Goal: Information Seeking & Learning: Learn about a topic

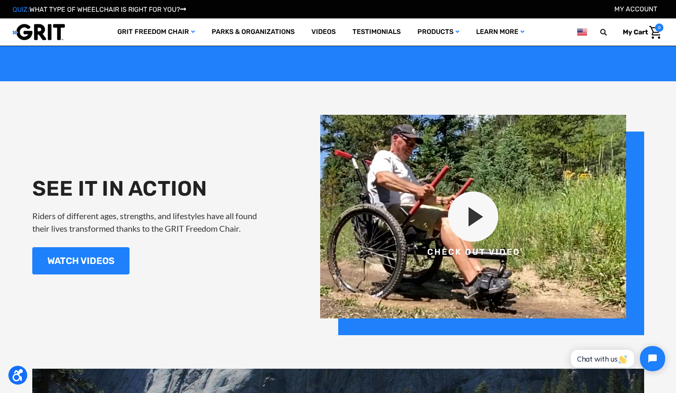
scroll to position [864, 0]
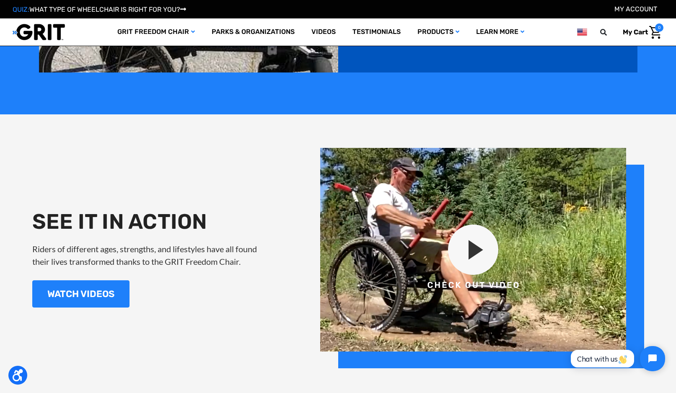
click at [473, 255] on img at bounding box center [482, 258] width 324 height 220
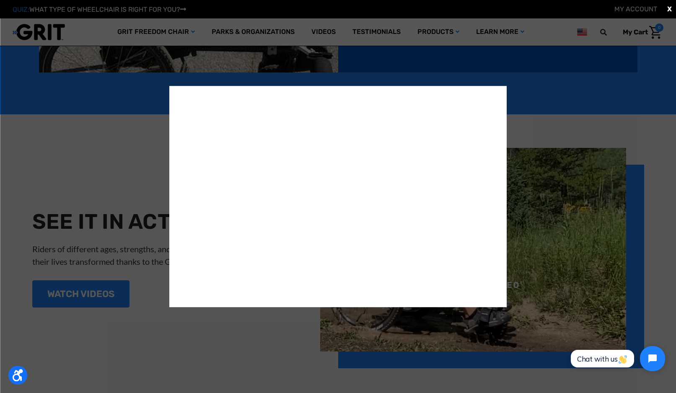
click at [56, 176] on div "X" at bounding box center [338, 196] width 676 height 393
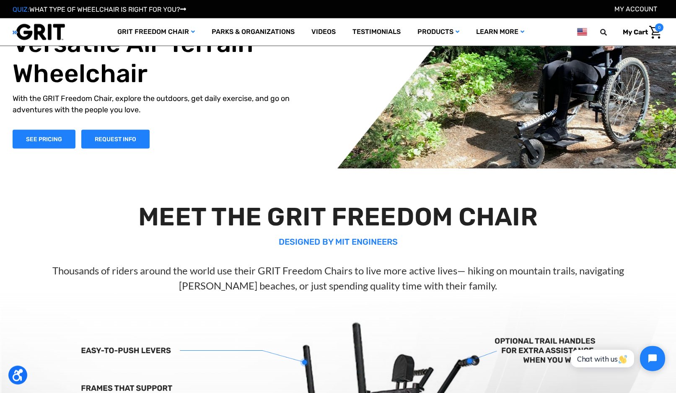
scroll to position [36, 0]
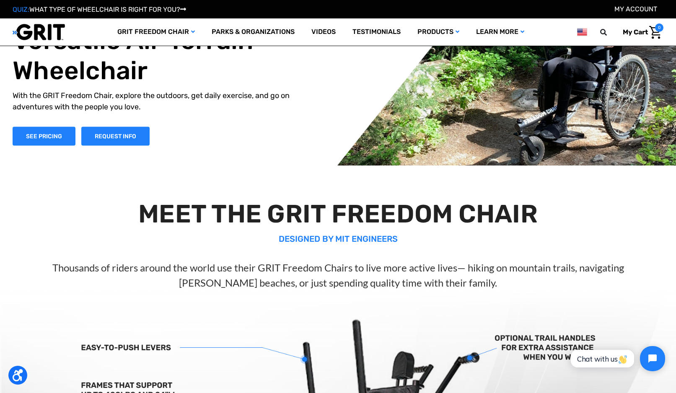
click at [559, 262] on p "Thousands of riders around the world use their GRIT Freedom Chairs to live more…" at bounding box center [338, 275] width 642 height 30
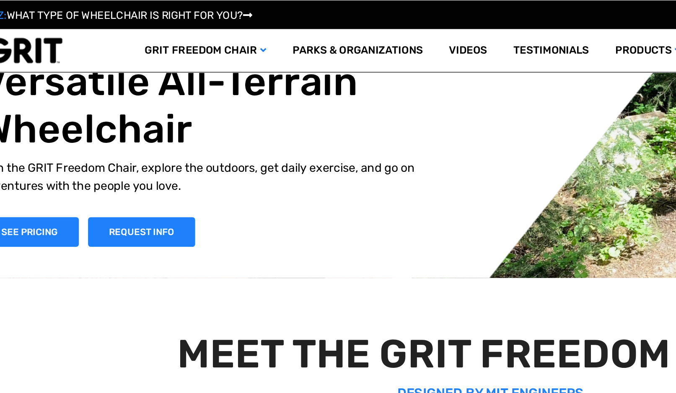
scroll to position [0, 0]
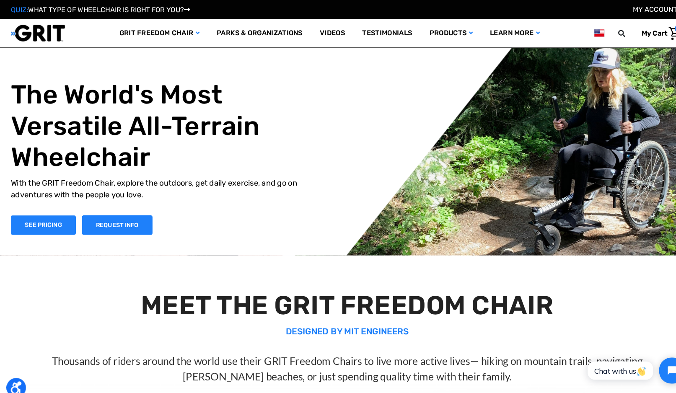
click at [177, 32] on link "GRIT Freedom Chair" at bounding box center [156, 31] width 94 height 27
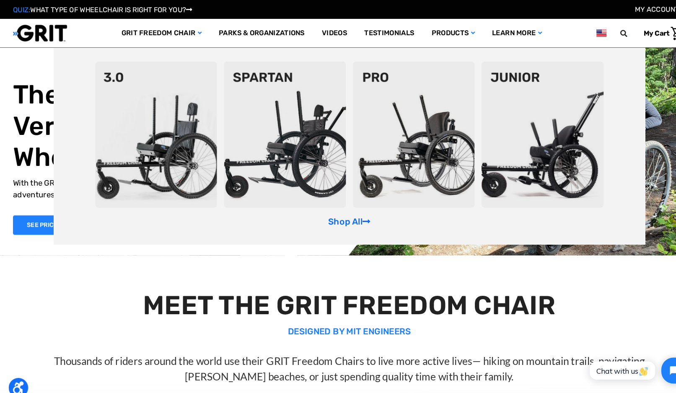
click at [433, 166] on img at bounding box center [401, 131] width 118 height 142
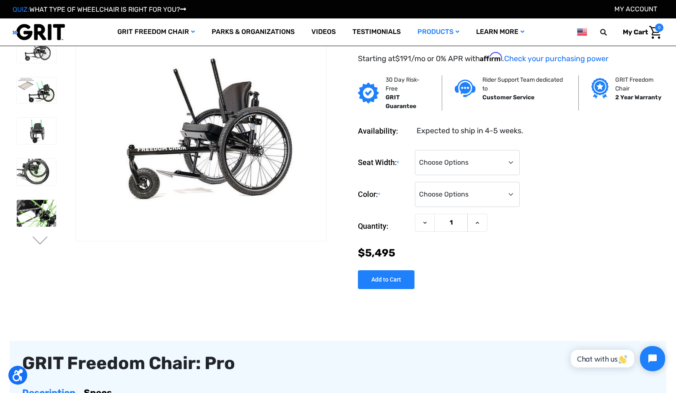
scroll to position [12, 0]
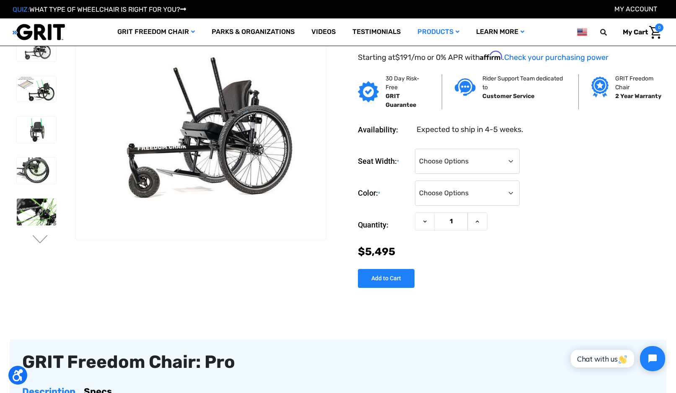
click at [45, 94] on img at bounding box center [36, 89] width 39 height 26
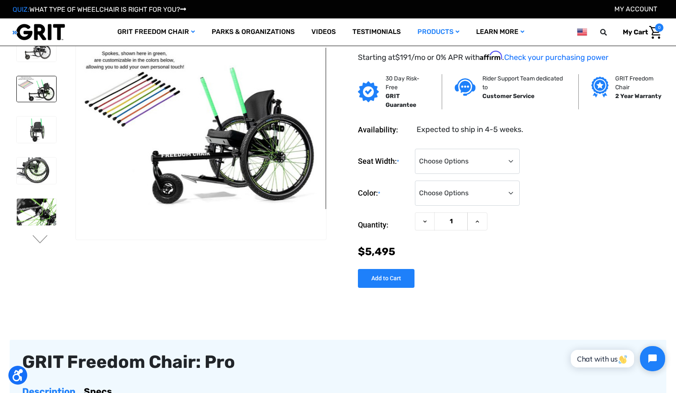
click at [40, 132] on img at bounding box center [36, 130] width 39 height 26
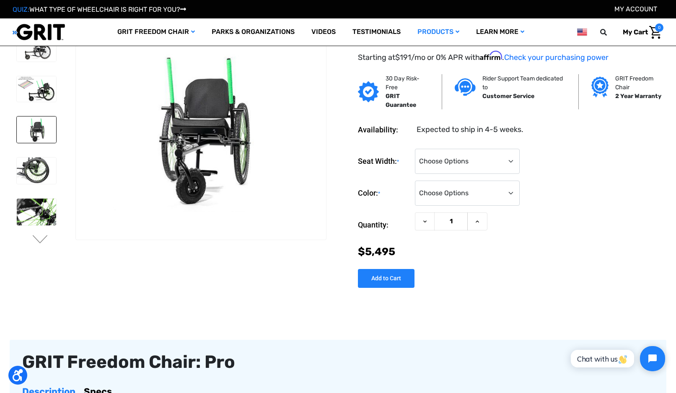
click at [34, 169] on img at bounding box center [36, 171] width 39 height 26
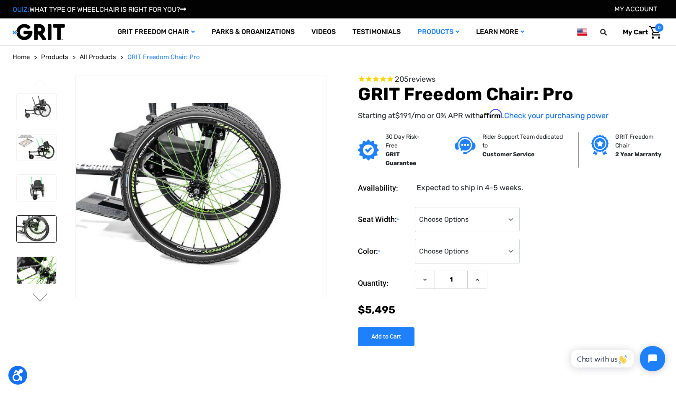
scroll to position [0, 0]
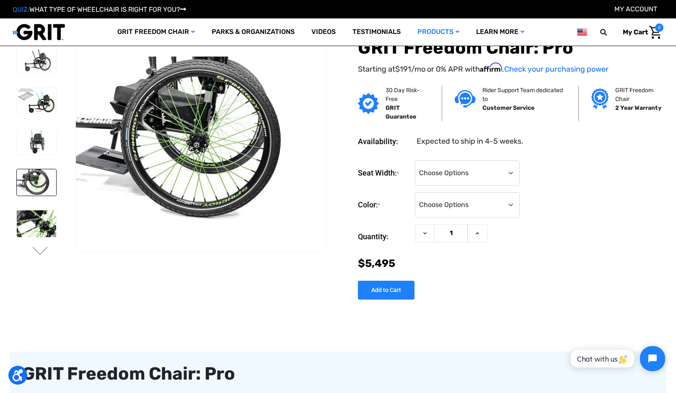
click at [45, 233] on img at bounding box center [36, 223] width 39 height 26
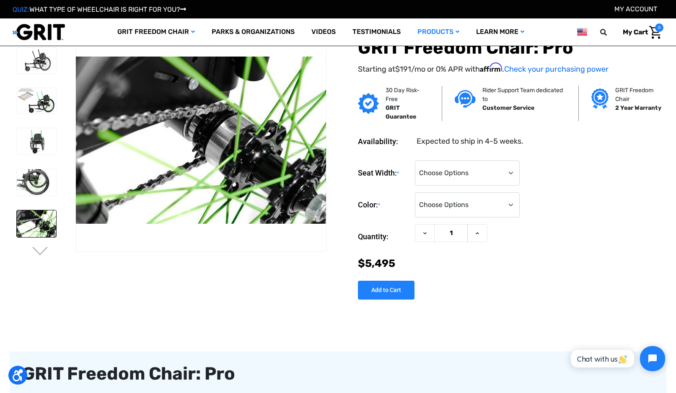
click at [32, 184] on img at bounding box center [36, 182] width 39 height 26
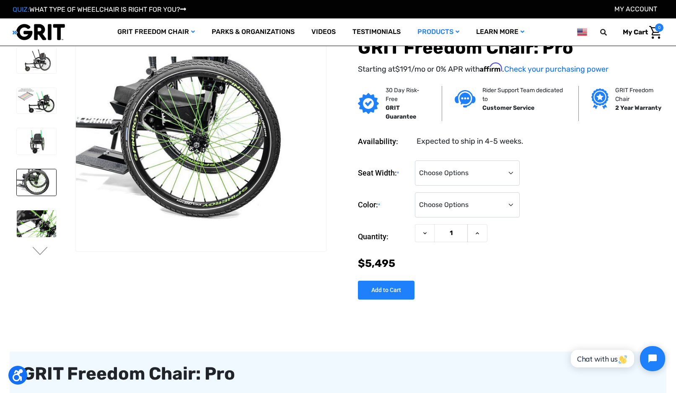
click at [33, 145] on img at bounding box center [36, 141] width 39 height 26
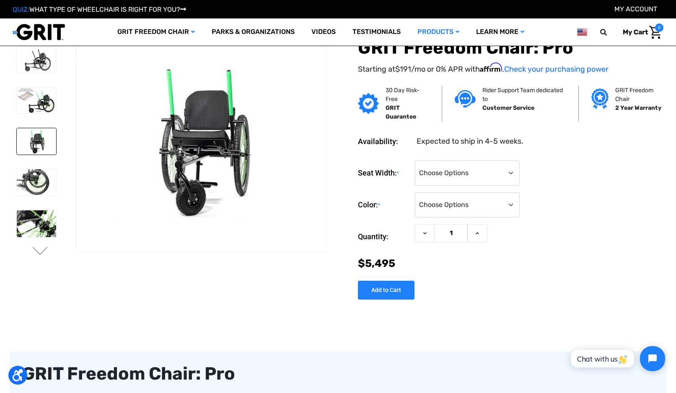
click at [36, 104] on img at bounding box center [36, 101] width 39 height 26
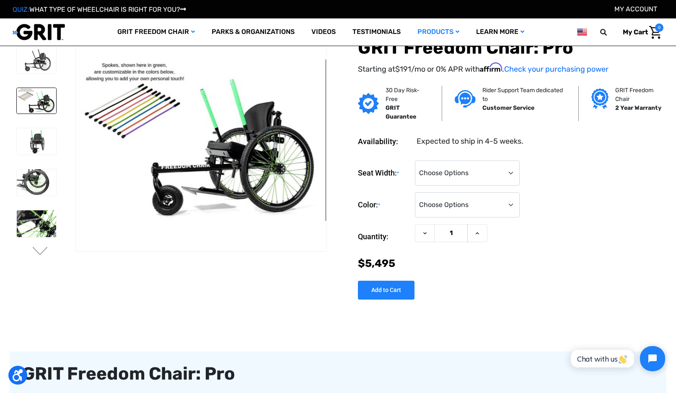
click at [37, 60] on img at bounding box center [36, 60] width 39 height 26
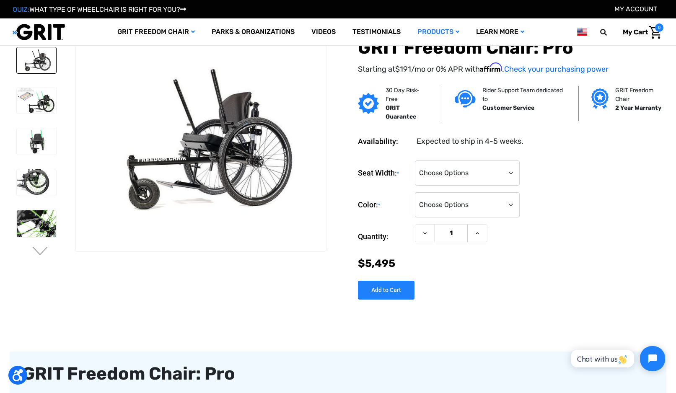
scroll to position [0, 0]
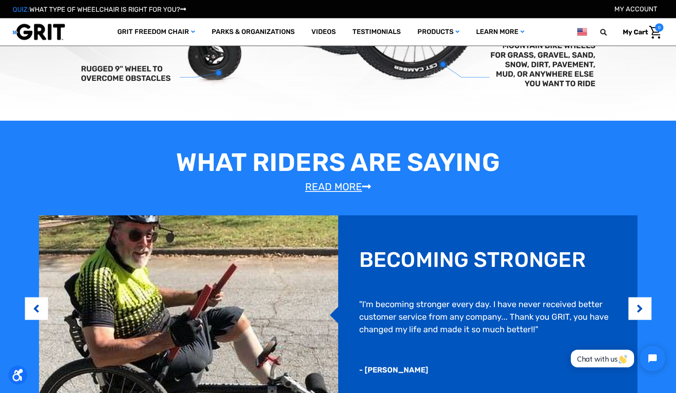
scroll to position [522, 0]
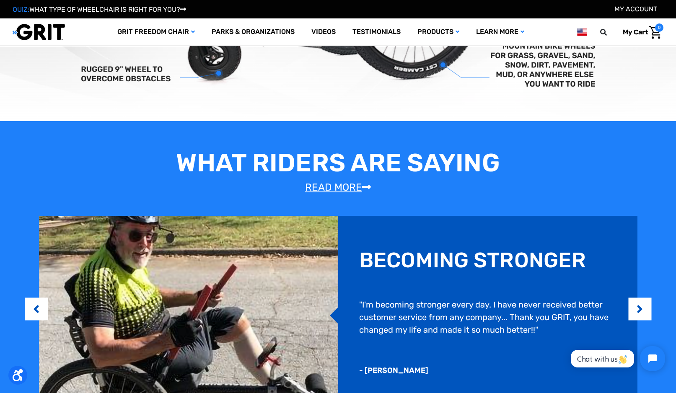
click at [183, 33] on link "GRIT Freedom Chair" at bounding box center [156, 31] width 94 height 27
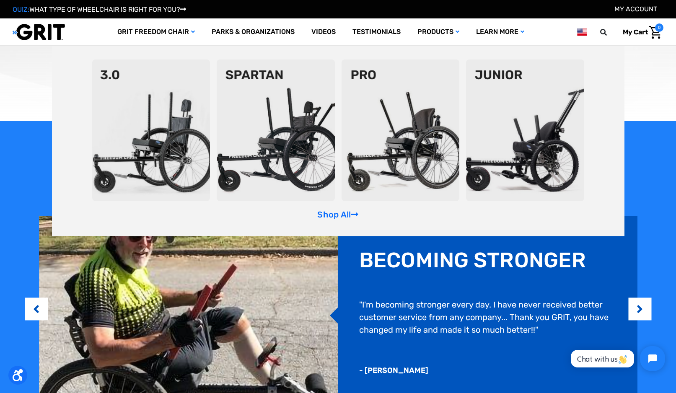
scroll to position [0, 0]
click at [154, 161] on img at bounding box center [151, 131] width 118 height 142
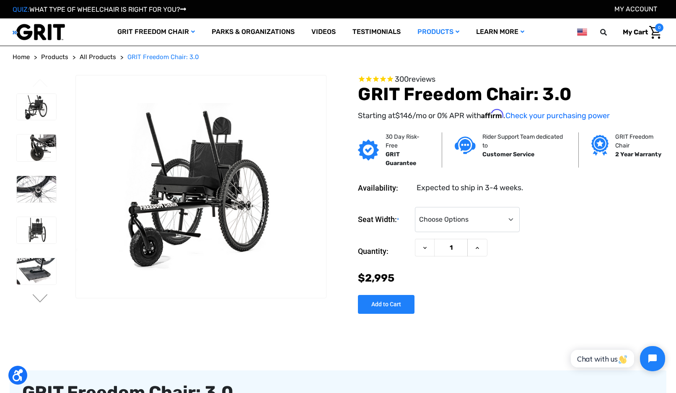
click at [32, 146] on img at bounding box center [36, 148] width 39 height 26
